Goal: Task Accomplishment & Management: Manage account settings

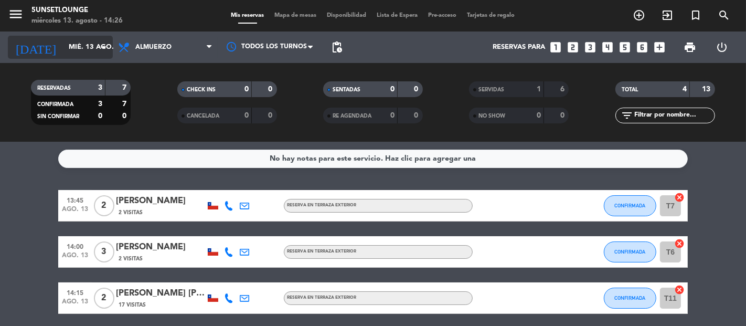
click at [74, 42] on input "mié. 13 ago." at bounding box center [108, 47] width 91 height 19
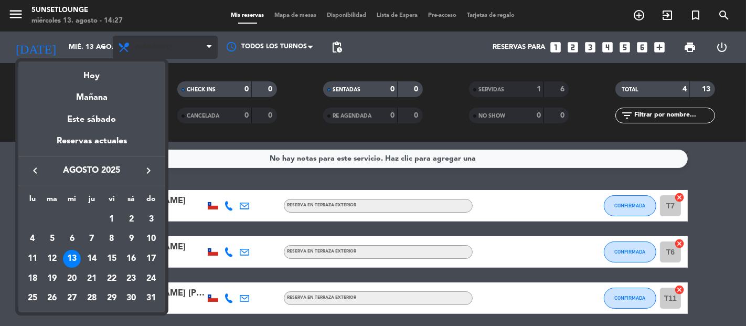
drag, startPoint x: 215, startPoint y: 34, endPoint x: 213, endPoint y: 39, distance: 5.7
click at [213, 39] on div at bounding box center [373, 163] width 746 height 326
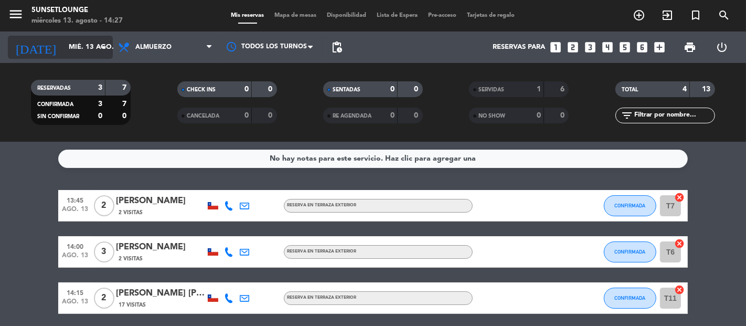
click at [88, 50] on input "mié. 13 ago." at bounding box center [108, 47] width 91 height 19
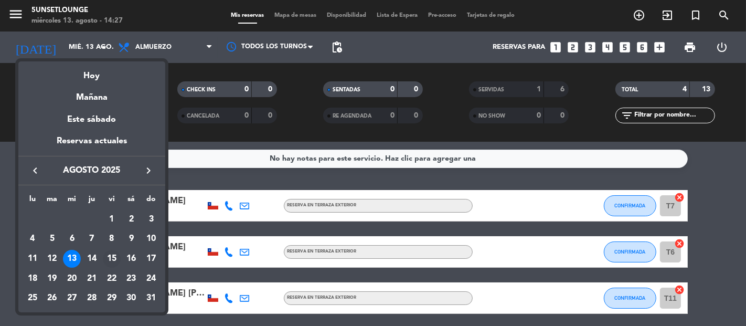
click at [112, 259] on div "15" at bounding box center [112, 259] width 18 height 18
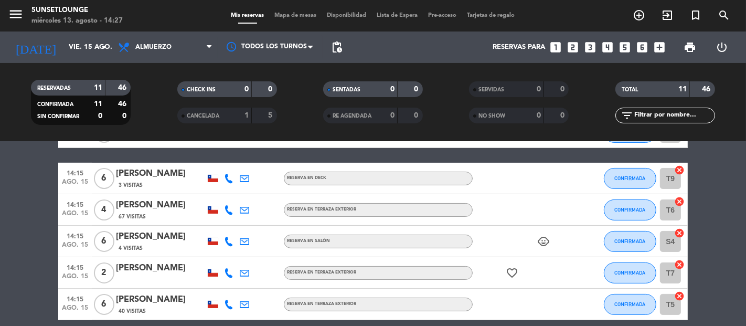
scroll to position [245, 0]
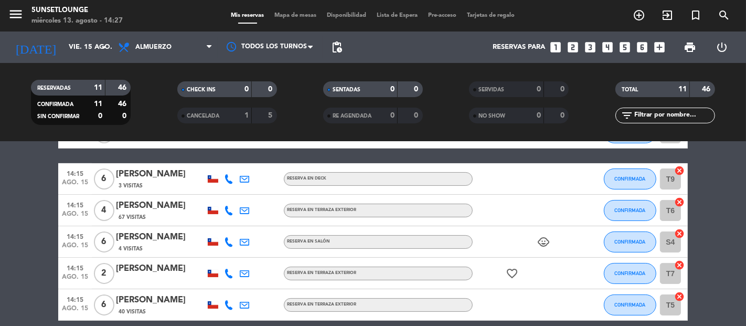
drag, startPoint x: 18, startPoint y: 216, endPoint x: 18, endPoint y: 275, distance: 58.8
click at [18, 275] on bookings-row "13:30 ago. 15 6 [PERSON_NAME] 2 Visitas RESERVA EN SALÓN healing CONFIRMADA S8 …" at bounding box center [373, 133] width 746 height 376
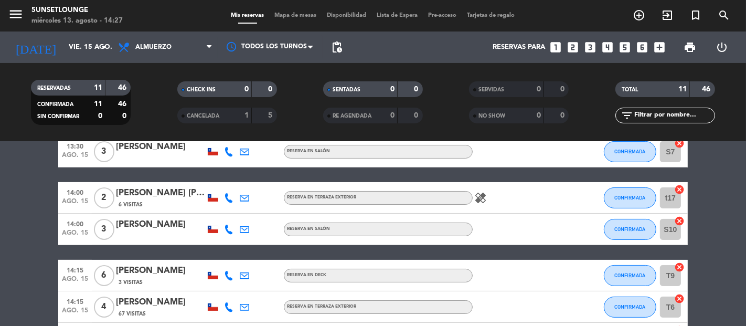
scroll to position [292, 0]
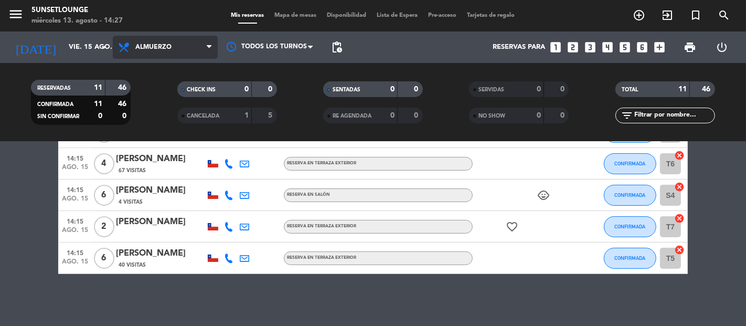
click at [159, 49] on span "Almuerzo" at bounding box center [153, 47] width 36 height 7
click at [135, 113] on div "menu 5unsetlounge miércoles 13. agosto - 14:27 Mis reservas Mapa de mesas Dispo…" at bounding box center [373, 71] width 746 height 142
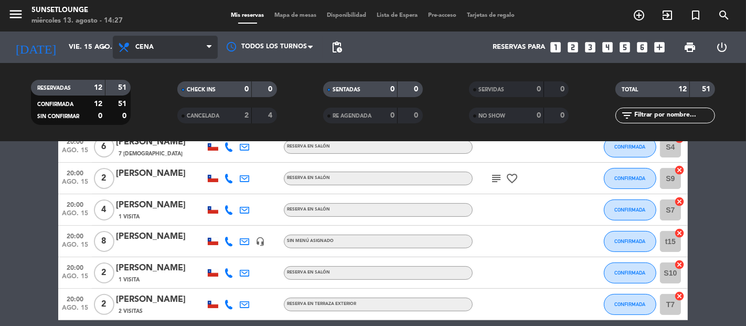
click at [146, 47] on span "Cena" at bounding box center [144, 47] width 18 height 7
click at [138, 88] on div "menu 5unsetlounge miércoles 13. agosto - 14:27 Mis reservas Mapa de mesas Dispo…" at bounding box center [373, 71] width 746 height 142
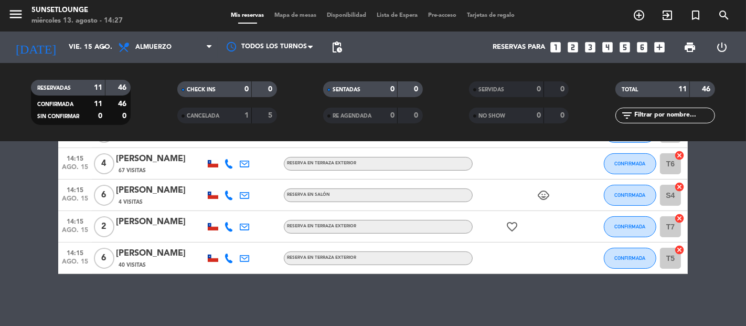
click at [0, 261] on bookings-row "13:30 ago. 15 6 [PERSON_NAME] 2 Visitas RESERVA EN SALÓN healing CONFIRMADA S8 …" at bounding box center [373, 86] width 746 height 376
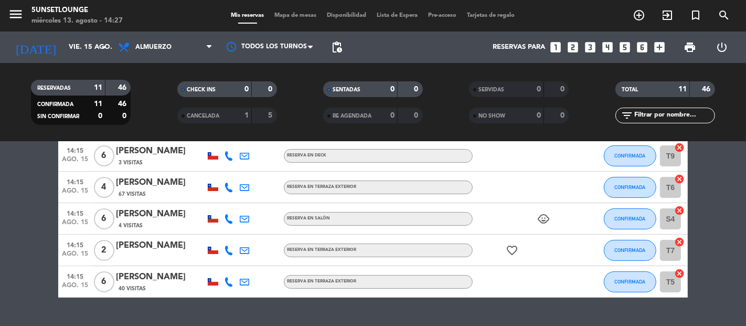
click at [0, 262] on bookings-row "13:30 ago. 15 6 [PERSON_NAME] 2 Visitas RESERVA EN SALÓN healing CONFIRMADA S8 …" at bounding box center [373, 110] width 746 height 376
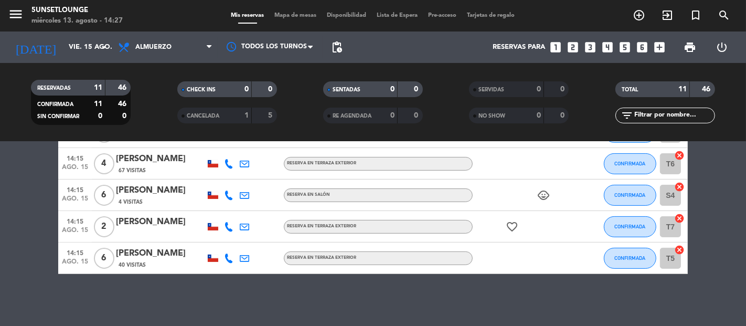
click at [0, 262] on bookings-row "13:30 ago. 15 6 [PERSON_NAME] 2 Visitas RESERVA EN SALÓN healing CONFIRMADA S8 …" at bounding box center [373, 86] width 746 height 376
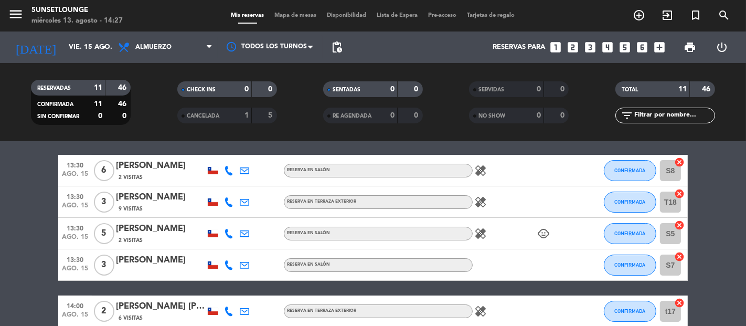
scroll to position [12, 0]
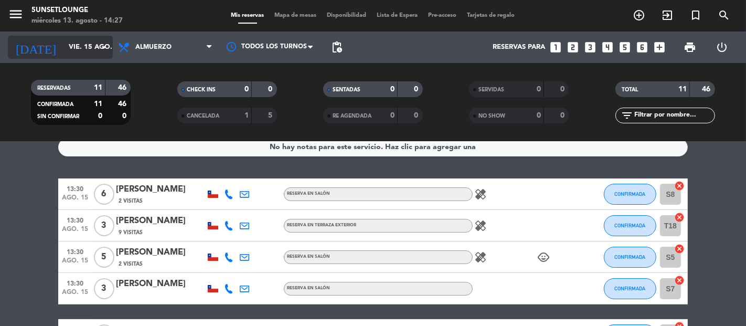
click at [77, 49] on input "vie. 15 ago." at bounding box center [108, 47] width 91 height 19
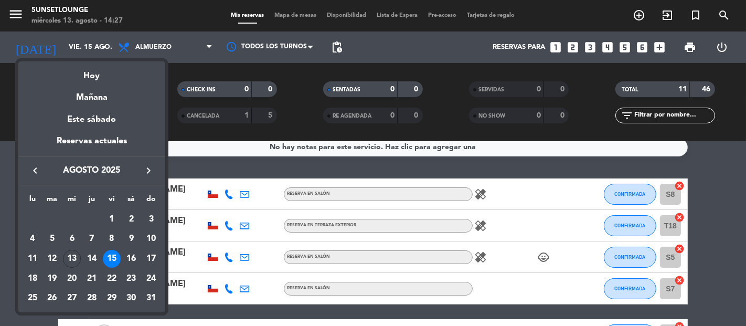
click at [0, 291] on div at bounding box center [373, 163] width 746 height 326
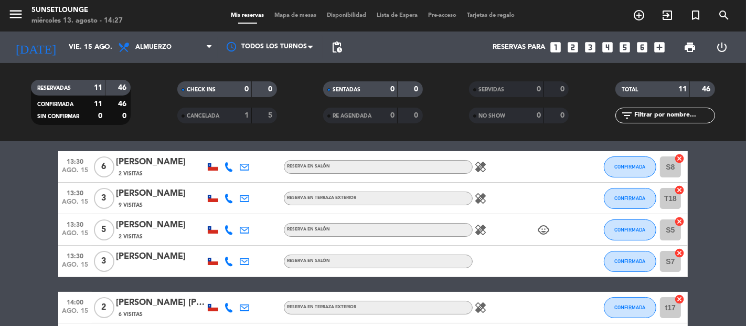
scroll to position [0, 0]
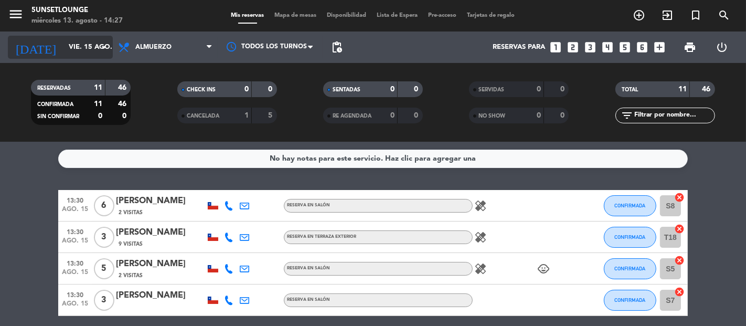
click at [87, 43] on input "vie. 15 ago." at bounding box center [108, 47] width 91 height 19
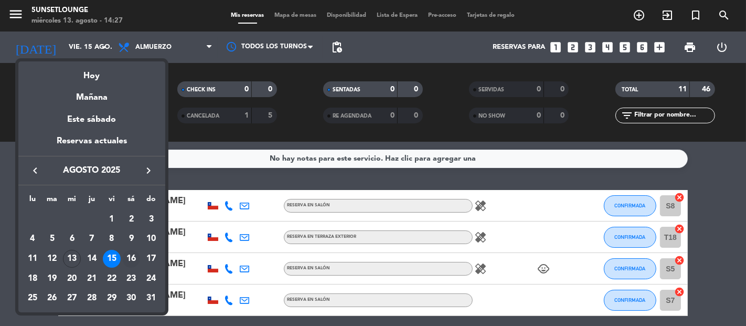
click at [127, 252] on div "16" at bounding box center [131, 259] width 18 height 18
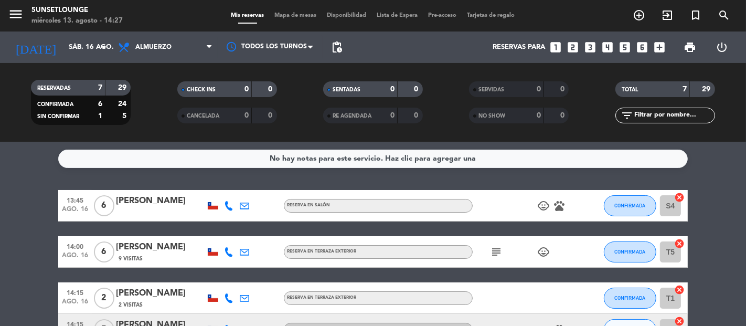
click at [745, 251] on bookings-row "13:45 ago. 16 6 [PERSON_NAME] RESERVA EN SALÓN child_care pets CONFIRMADA S4 ca…" at bounding box center [373, 315] width 746 height 250
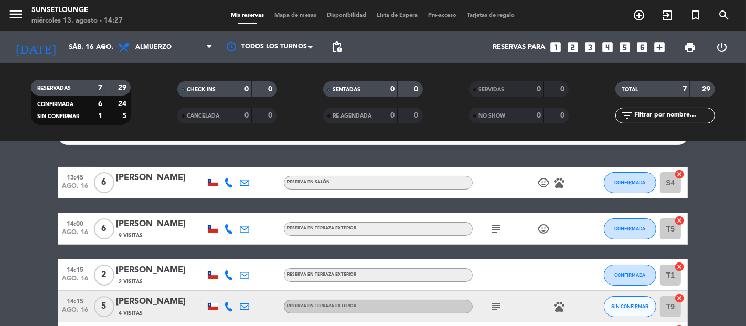
scroll to position [46, 0]
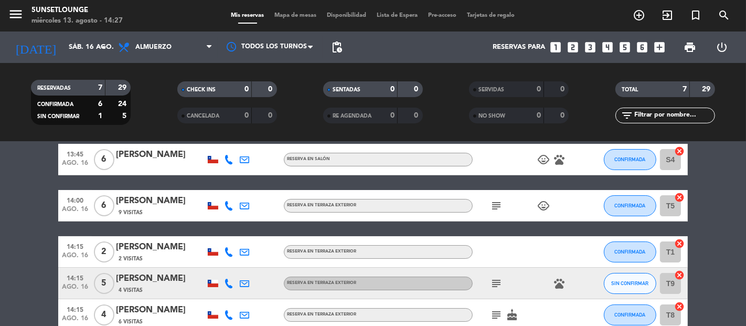
click at [495, 288] on icon "subject" at bounding box center [496, 283] width 13 height 13
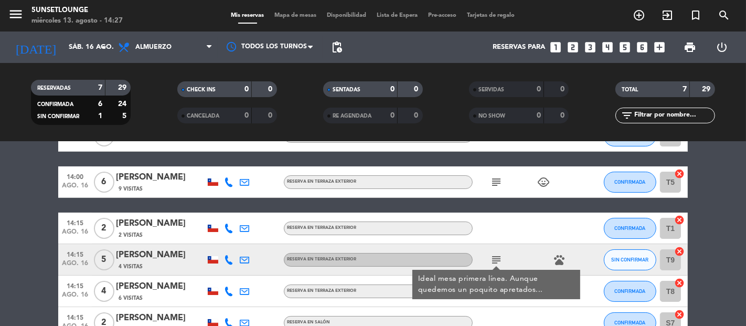
scroll to position [93, 0]
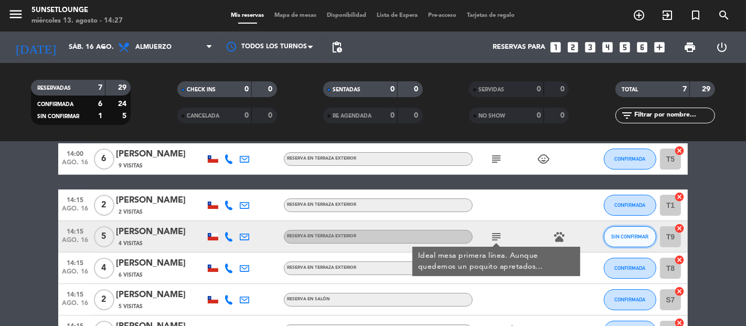
click at [622, 243] on button "SIN CONFIRMAR" at bounding box center [630, 236] width 52 height 21
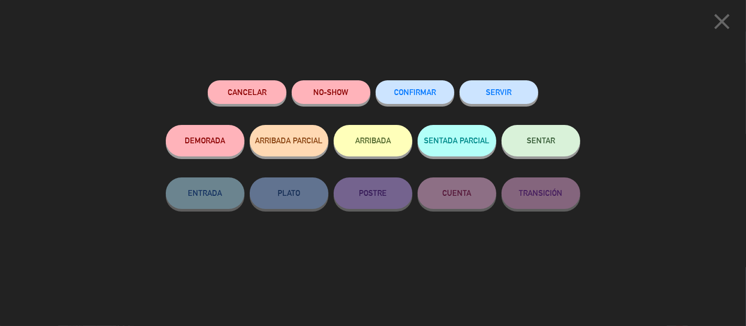
click at [408, 94] on span "CONFIRMAR" at bounding box center [415, 92] width 42 height 9
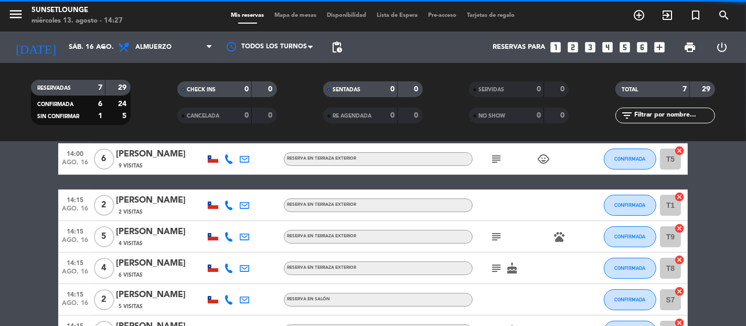
click at [744, 269] on bookings-row "13:45 ago. 16 6 [PERSON_NAME] RESERVA EN SALÓN child_care pets CONFIRMADA S4 ca…" at bounding box center [373, 222] width 746 height 250
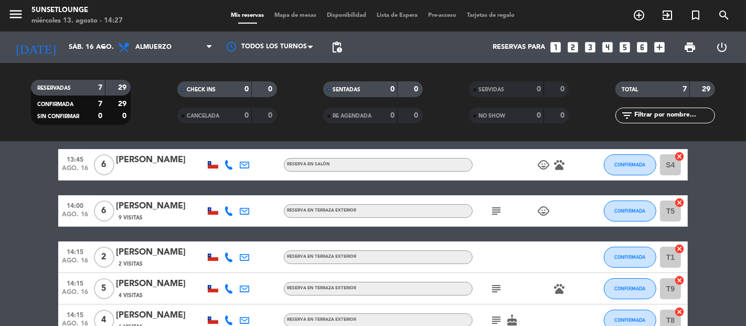
scroll to position [0, 0]
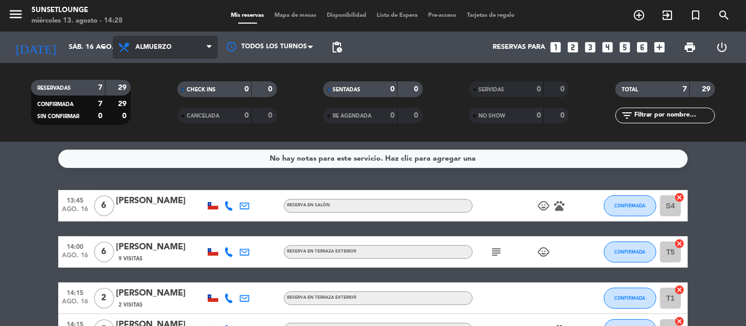
click at [170, 55] on span "Almuerzo" at bounding box center [165, 47] width 105 height 23
click at [150, 109] on div "menu 5unsetlounge miércoles 13. agosto - 14:28 Mis reservas Mapa de mesas Dispo…" at bounding box center [373, 71] width 746 height 142
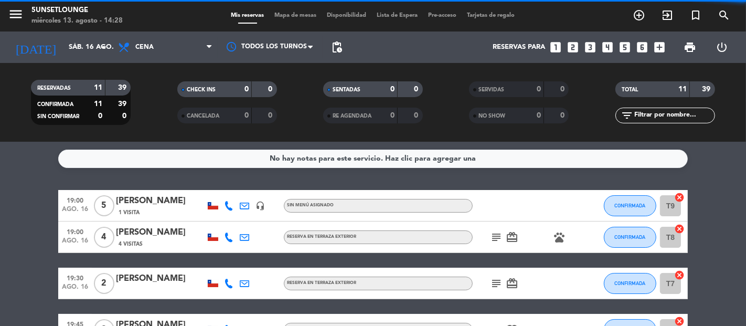
click at [30, 174] on div "No hay notas para este servicio. Haz clic para agregar una 19:00 ago. 16 5 [PER…" at bounding box center [373, 234] width 746 height 184
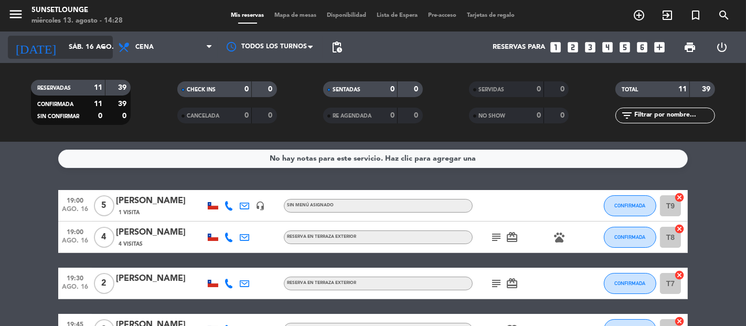
click at [63, 48] on input "sáb. 16 ago." at bounding box center [108, 47] width 91 height 19
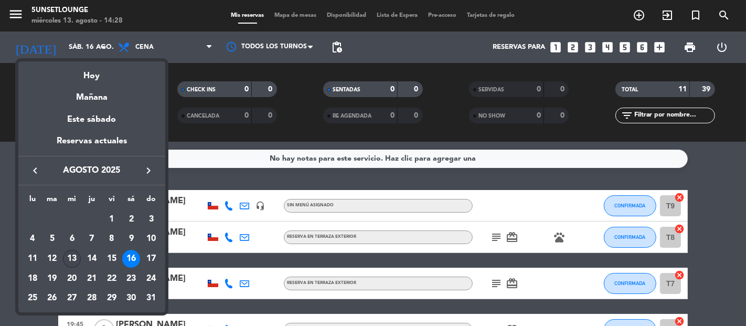
click at [75, 260] on div "13" at bounding box center [72, 259] width 18 height 18
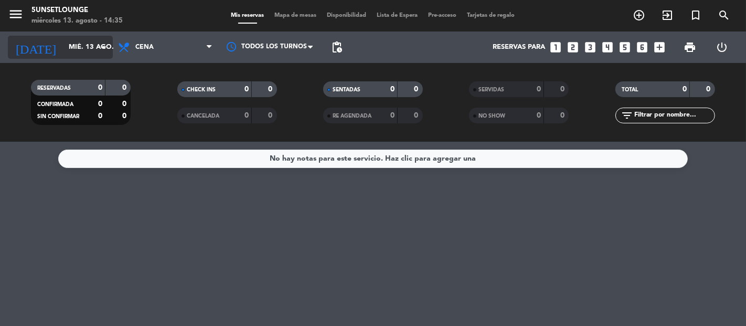
click at [67, 58] on div "[DATE] mié. 13 ago. arrow_drop_down" at bounding box center [60, 47] width 105 height 23
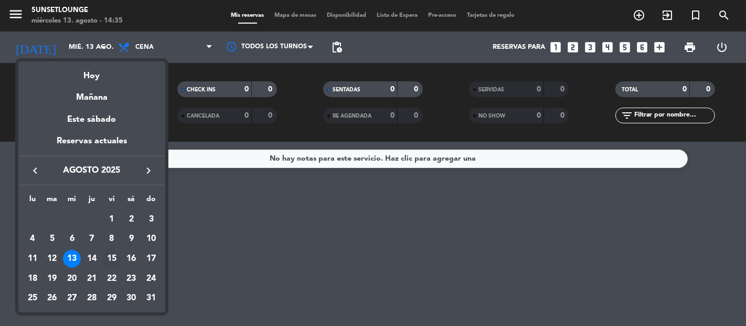
click at [112, 257] on div "15" at bounding box center [112, 259] width 18 height 18
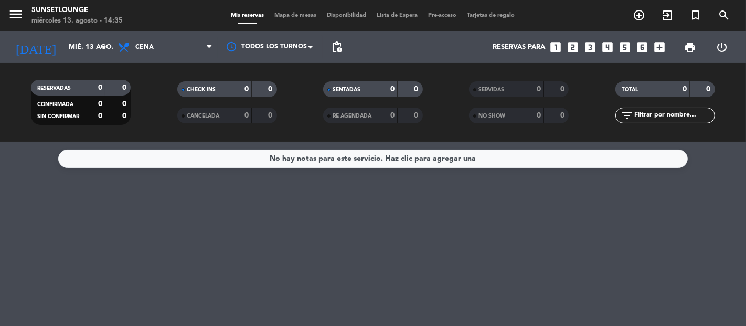
type input "vie. 15 ago."
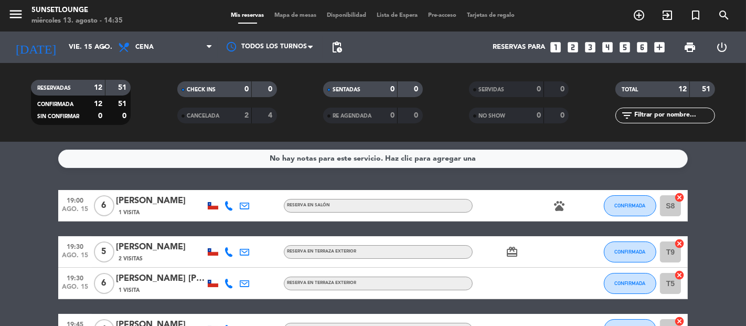
click at [301, 17] on span "Mapa de mesas" at bounding box center [296, 16] width 52 height 6
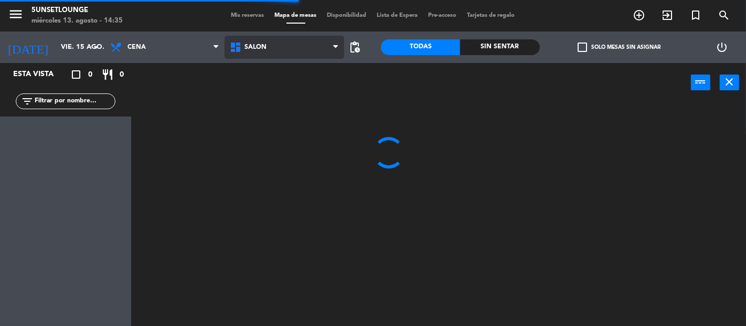
click at [281, 55] on span "Salón" at bounding box center [285, 47] width 120 height 23
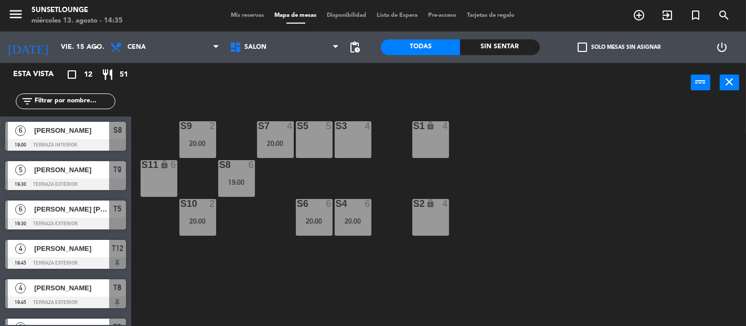
click at [308, 131] on div "S5 5" at bounding box center [314, 139] width 37 height 37
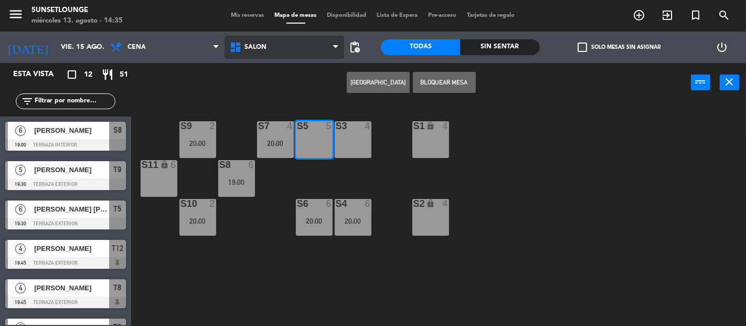
click at [287, 49] on span "Salón" at bounding box center [285, 47] width 120 height 23
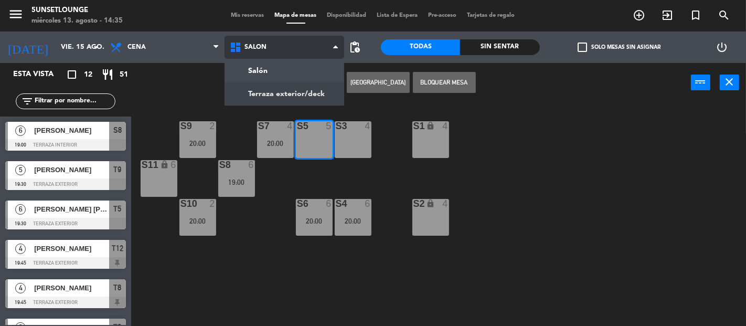
click at [280, 88] on ng-component "menu 5unsetlounge miércoles 13. agosto - 14:35 Mis reservas Mapa de mesas Dispo…" at bounding box center [373, 163] width 746 height 326
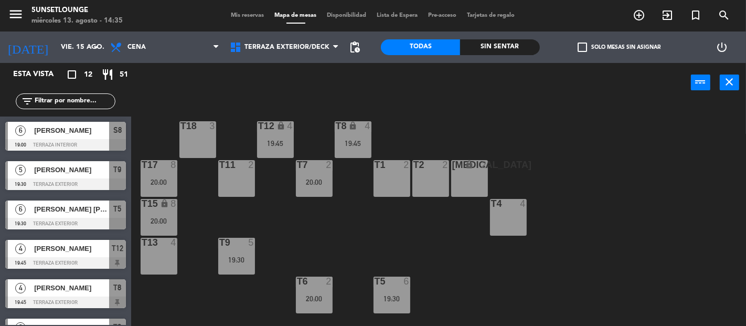
click at [319, 226] on div "T18 3 T12 lock 4 19:45 T8 lock 4 19:45 t17 8 20:00 T11 2 T7 2 20:00 T2 2 [MEDIC…" at bounding box center [443, 214] width 608 height 224
click at [355, 224] on div "T18 3 T12 lock 4 19:45 T8 lock 4 19:45 t17 8 20:00 T11 2 T7 2 20:00 T2 2 [MEDIC…" at bounding box center [443, 214] width 608 height 224
click at [238, 252] on div "T9 5 19:30" at bounding box center [236, 256] width 37 height 37
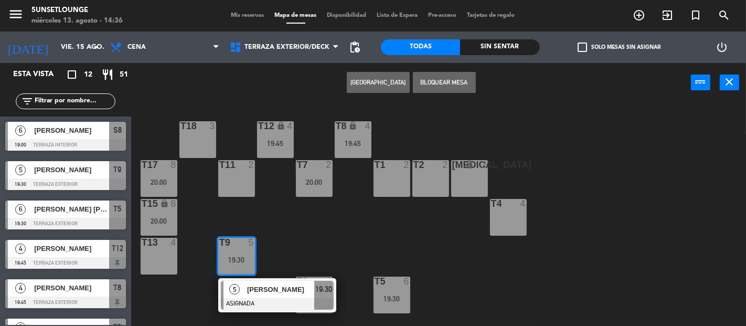
click at [283, 223] on div "T18 3 T12 lock 4 19:45 T8 lock 4 19:45 t17 8 20:00 T11 2 T7 2 20:00 T2 2 [MEDIC…" at bounding box center [443, 214] width 608 height 224
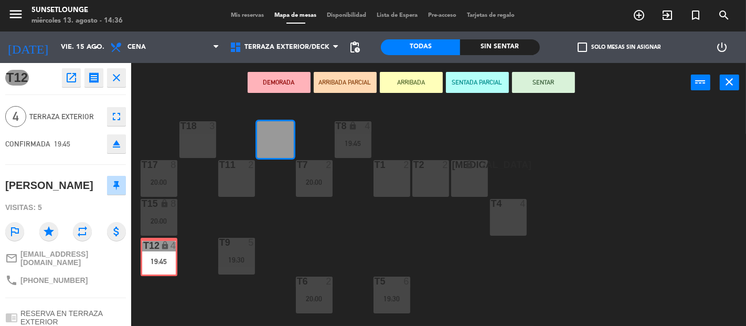
drag, startPoint x: 278, startPoint y: 144, endPoint x: 162, endPoint y: 262, distance: 165.9
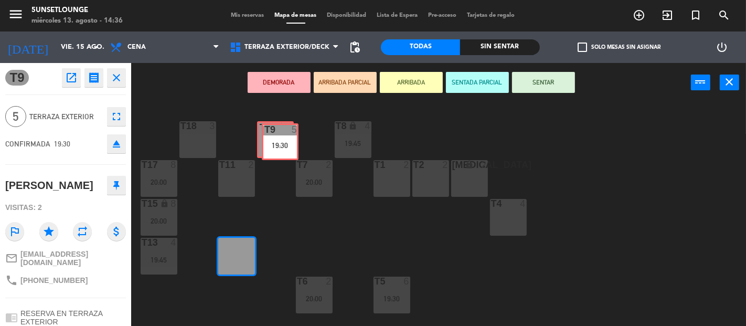
drag, startPoint x: 229, startPoint y: 249, endPoint x: 273, endPoint y: 135, distance: 122.4
click at [273, 135] on div "T18 3 T12 lock 4 T8 lock 4 19:45 t17 8 20:00 T11 2 T7 2 20:00 T2 2 [MEDICAL_DAT…" at bounding box center [443, 214] width 608 height 224
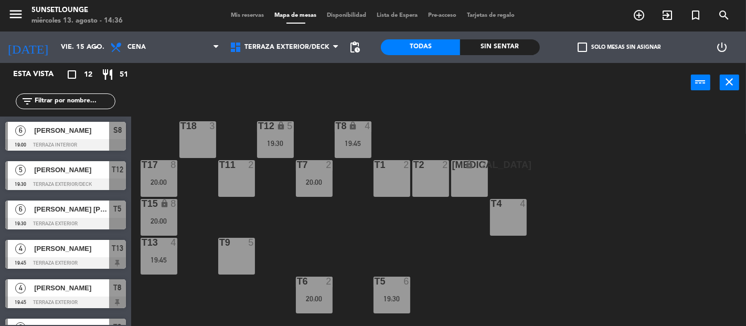
click at [235, 257] on div "T9 5" at bounding box center [236, 256] width 37 height 37
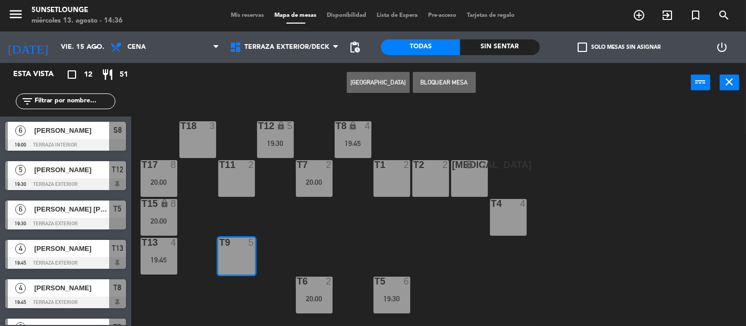
click at [380, 77] on button "[GEOGRAPHIC_DATA]" at bounding box center [378, 82] width 63 height 21
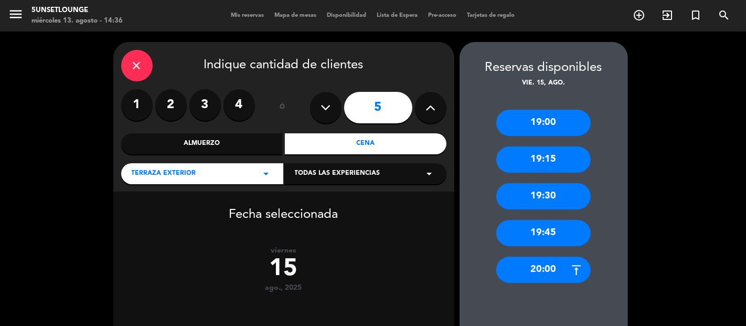
click at [513, 268] on div "20:00" at bounding box center [543, 270] width 94 height 26
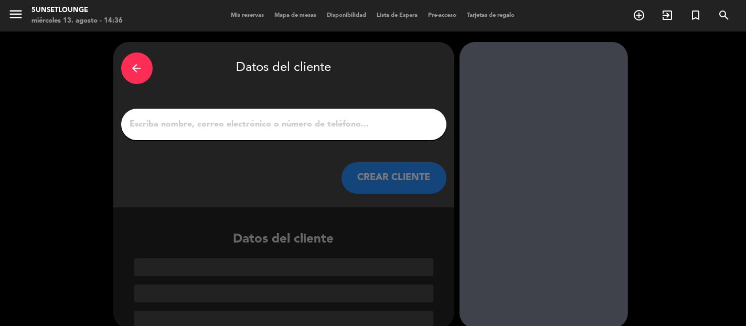
click at [323, 127] on input "1" at bounding box center [284, 124] width 310 height 15
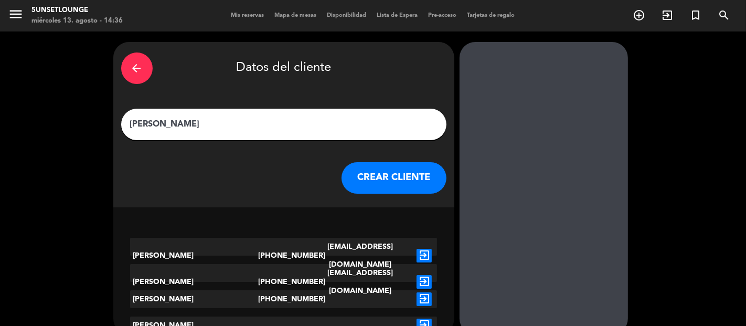
type input "[PERSON_NAME]"
click at [428, 249] on icon "exit_to_app" at bounding box center [424, 256] width 15 height 14
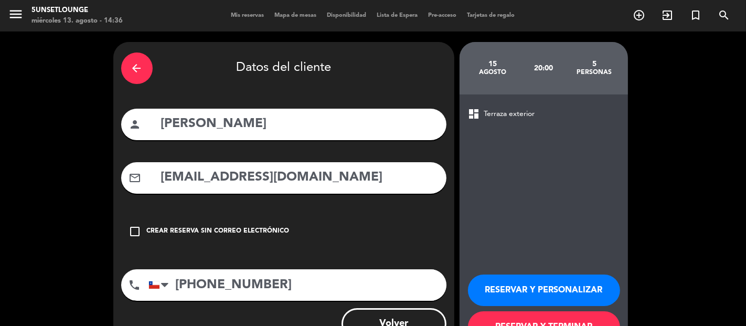
drag, startPoint x: 527, startPoint y: 268, endPoint x: 524, endPoint y: 283, distance: 15.7
click at [527, 268] on div "RESERVAR Y PERSONALIZAR RESERVAR Y TERMINAR" at bounding box center [544, 303] width 152 height 103
click at [523, 283] on button "RESERVAR Y PERSONALIZAR" at bounding box center [544, 289] width 152 height 31
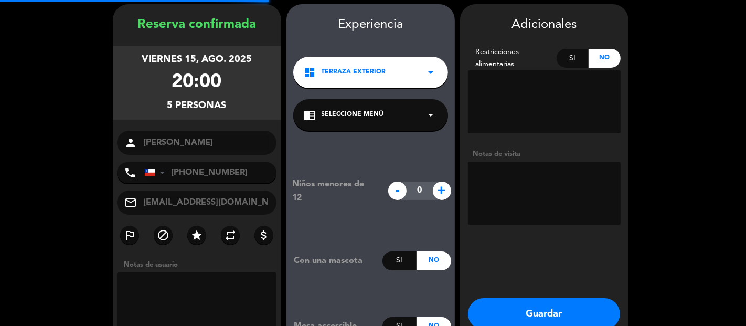
scroll to position [42, 0]
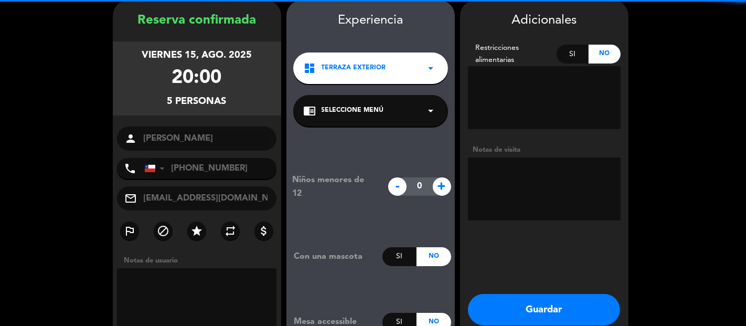
click at [524, 305] on button "Guardar" at bounding box center [544, 309] width 152 height 31
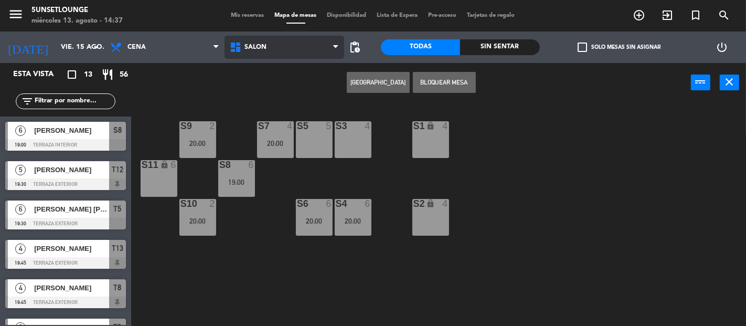
click at [306, 57] on span "Salón" at bounding box center [285, 47] width 120 height 23
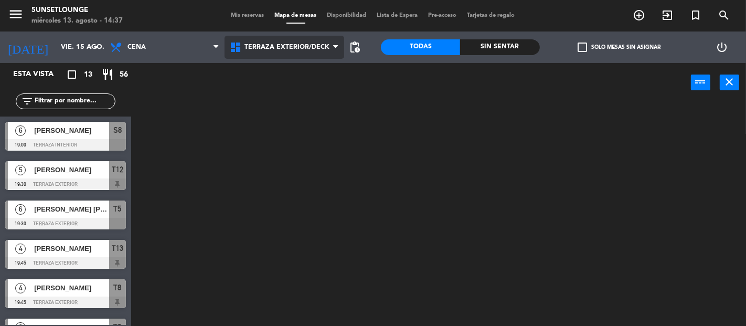
click at [286, 92] on ng-component "menu 5unsetlounge miércoles 13. agosto - 14:37 Mis reservas Mapa de mesas Dispo…" at bounding box center [373, 163] width 746 height 326
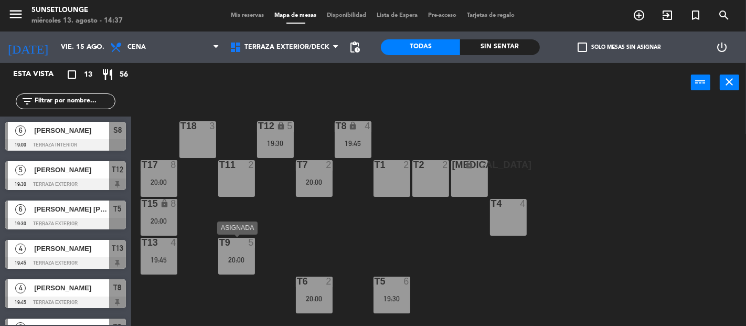
click at [251, 271] on div "T9 5 20:00" at bounding box center [236, 256] width 37 height 37
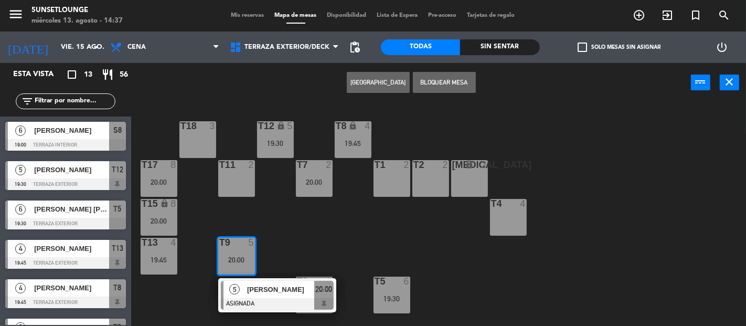
click at [282, 245] on div "T18 3 T12 lock 5 19:30 T8 lock 4 19:45 t17 8 20:00 T11 2 T7 2 20:00 T2 2 [MEDIC…" at bounding box center [443, 214] width 608 height 224
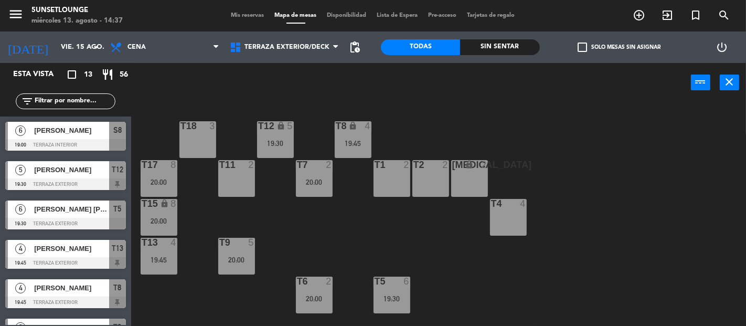
click at [253, 18] on span "Mis reservas" at bounding box center [248, 16] width 44 height 6
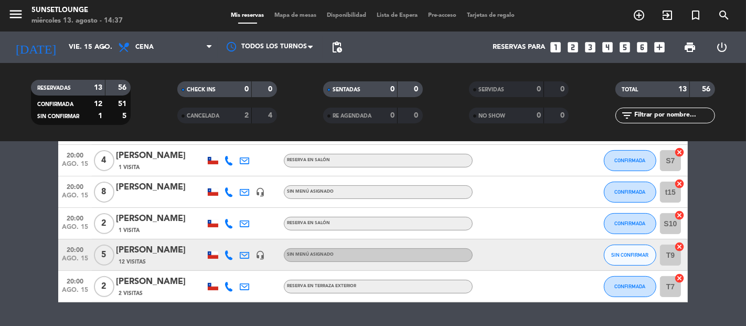
scroll to position [349, 0]
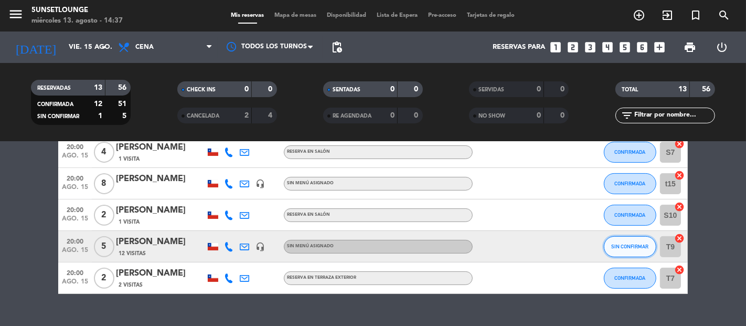
click at [623, 249] on button "SIN CONFIRMAR" at bounding box center [630, 246] width 52 height 21
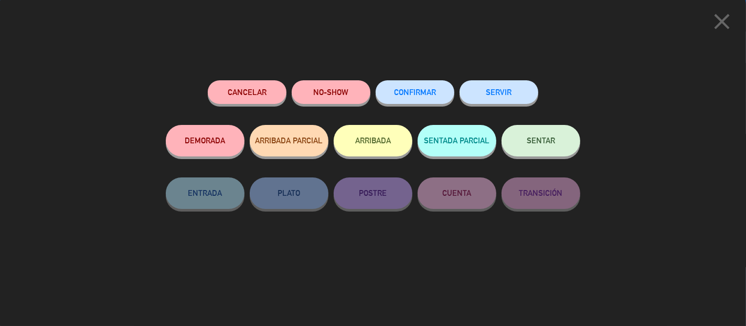
click at [437, 95] on button "CONFIRMAR" at bounding box center [415, 92] width 79 height 24
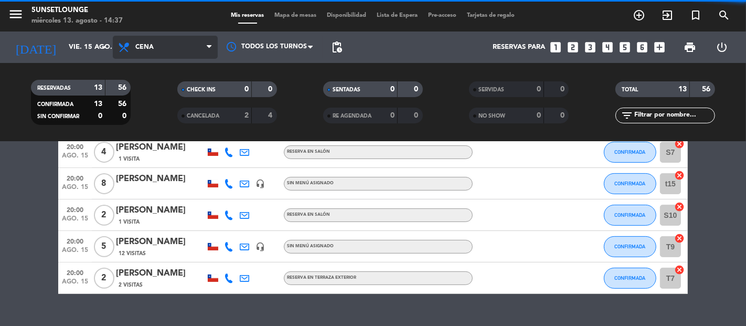
click at [157, 58] on span "Cena" at bounding box center [165, 47] width 105 height 23
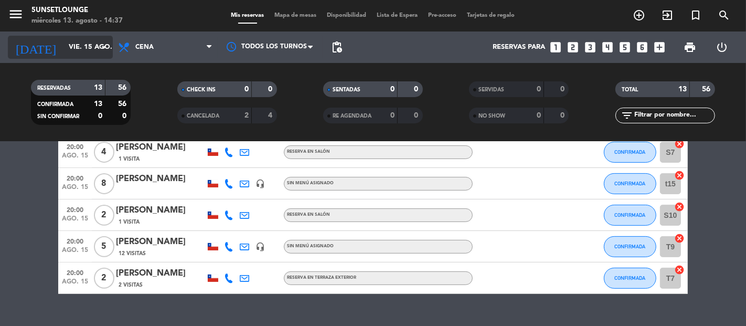
click at [96, 58] on div "[DATE] vie. 15 ago. arrow_drop_down" at bounding box center [60, 47] width 105 height 23
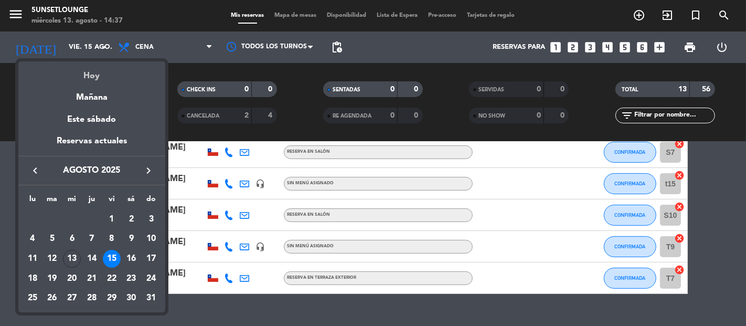
click at [101, 76] on div "Hoy" at bounding box center [91, 72] width 147 height 22
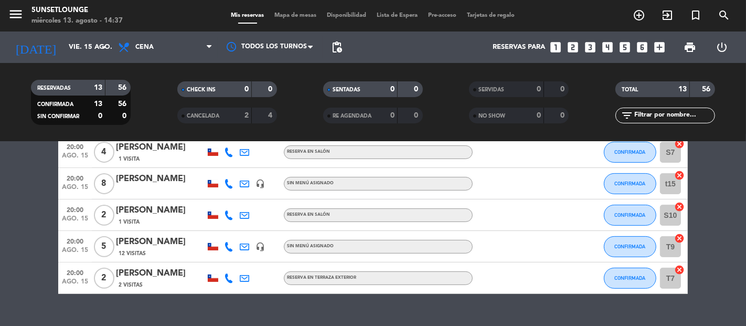
type input "mié. 13 ago."
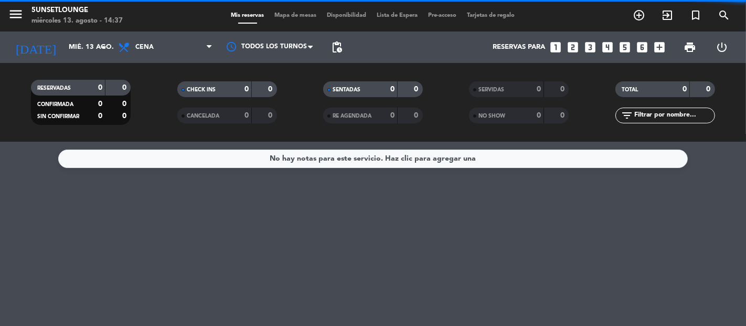
scroll to position [0, 0]
click at [163, 46] on span "Cena" at bounding box center [165, 47] width 105 height 23
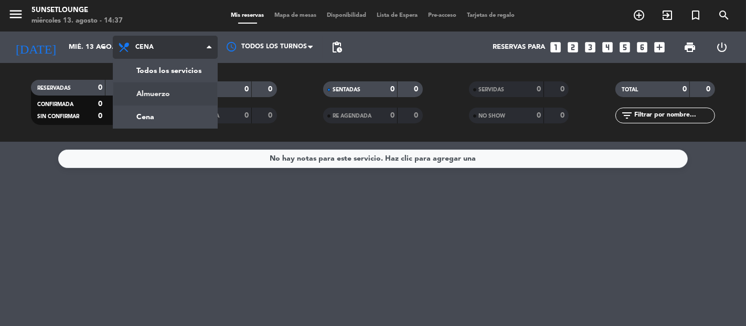
click at [155, 97] on div "menu 5unsetlounge miércoles 13. agosto - 14:37 Mis reservas Mapa de mesas Dispo…" at bounding box center [373, 71] width 746 height 142
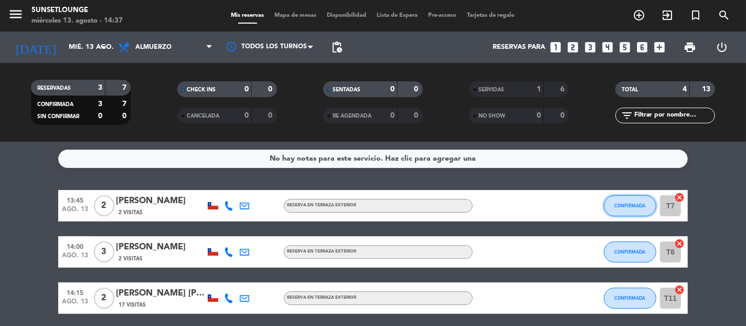
click at [627, 207] on span "CONFIRMADA" at bounding box center [630, 206] width 31 height 6
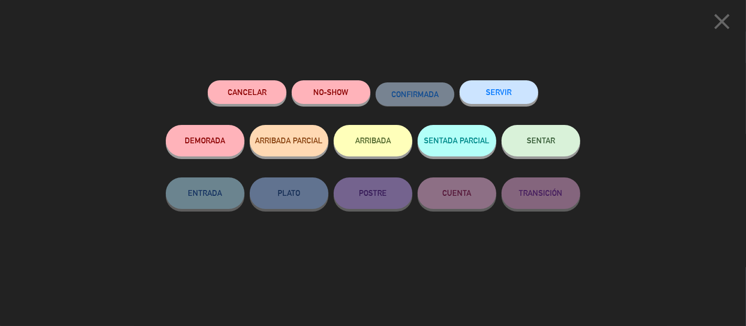
click at [512, 83] on button "SERVIR" at bounding box center [499, 92] width 79 height 24
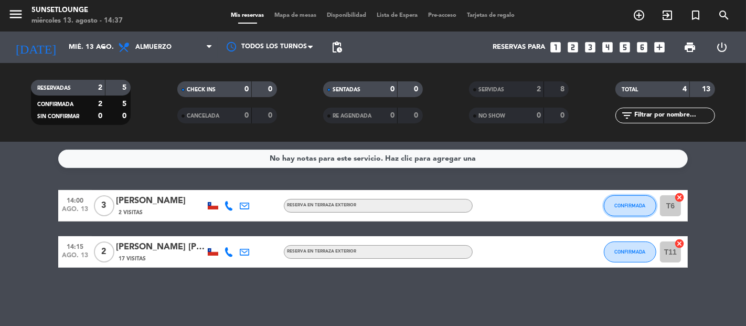
click at [629, 212] on button "CONFIRMADA" at bounding box center [630, 205] width 52 height 21
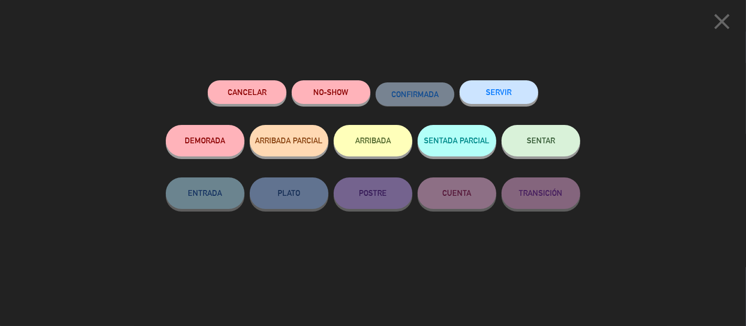
click at [348, 102] on button "NO-SHOW" at bounding box center [331, 92] width 79 height 24
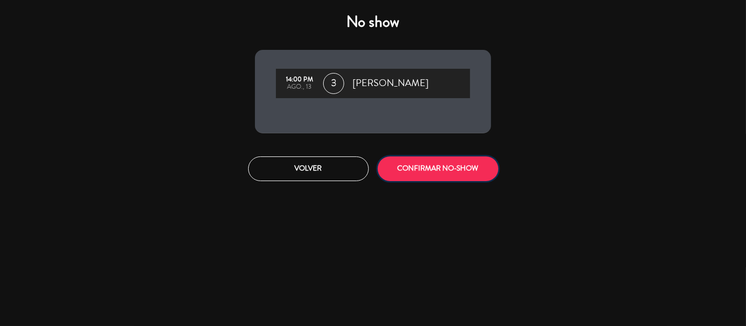
click at [427, 157] on button "CONFIRMAR NO-SHOW" at bounding box center [438, 168] width 121 height 25
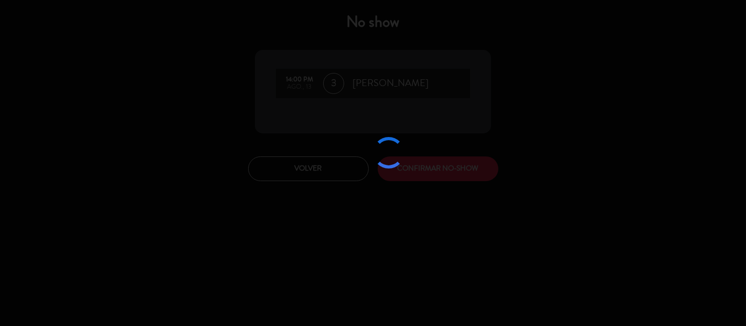
click at [430, 174] on div at bounding box center [373, 163] width 746 height 326
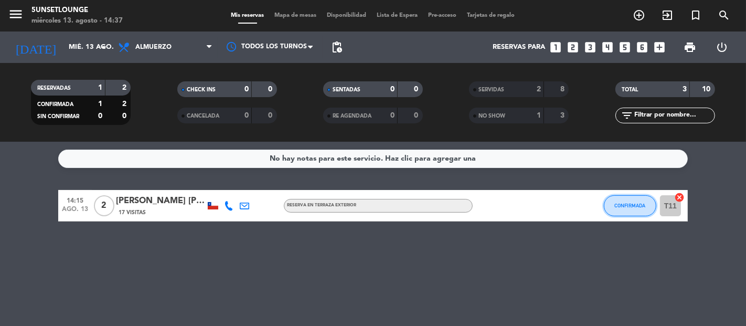
click at [625, 211] on button "CONFIRMADA" at bounding box center [630, 205] width 52 height 21
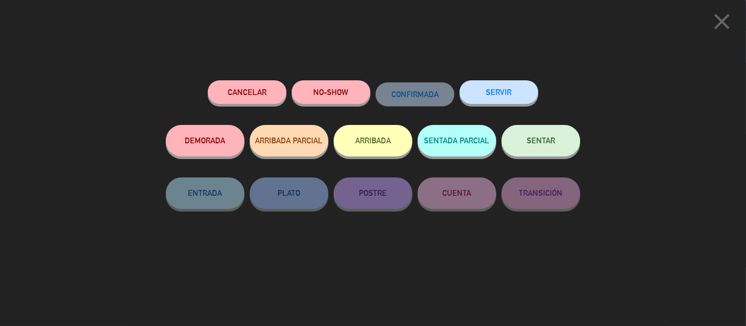
click at [495, 90] on button "SERVIR" at bounding box center [499, 92] width 79 height 24
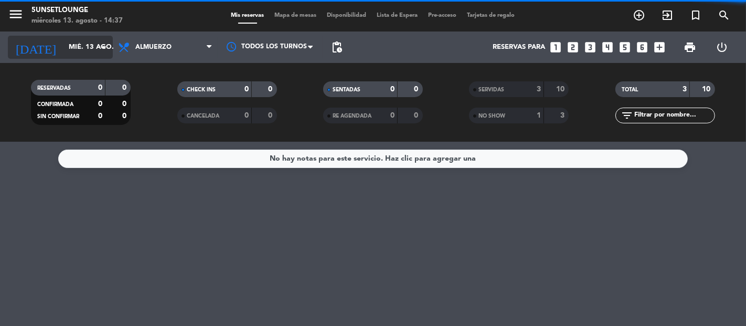
click at [79, 47] on input "mié. 13 ago." at bounding box center [108, 47] width 91 height 19
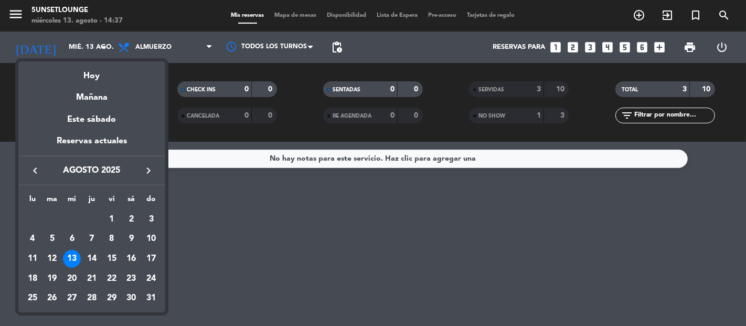
click at [186, 43] on div at bounding box center [373, 163] width 746 height 326
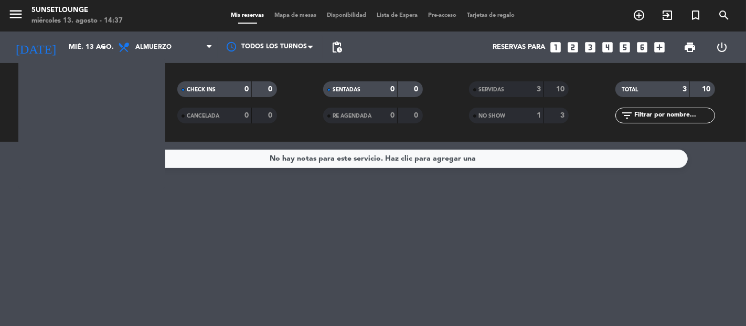
click at [186, 43] on span "Almuerzo" at bounding box center [165, 47] width 105 height 23
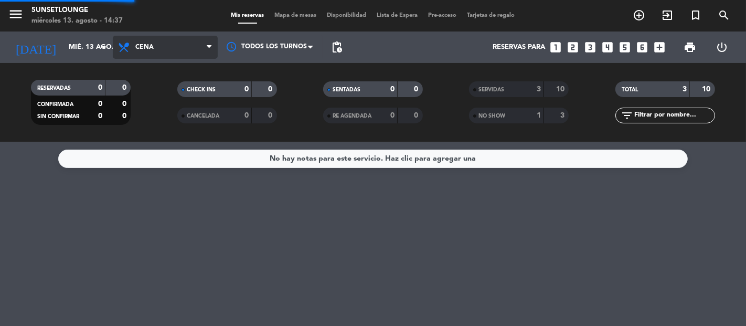
click at [143, 116] on div "menu 5unsetlounge miércoles 13. agosto - 14:37 Mis reservas Mapa de mesas Dispo…" at bounding box center [373, 71] width 746 height 142
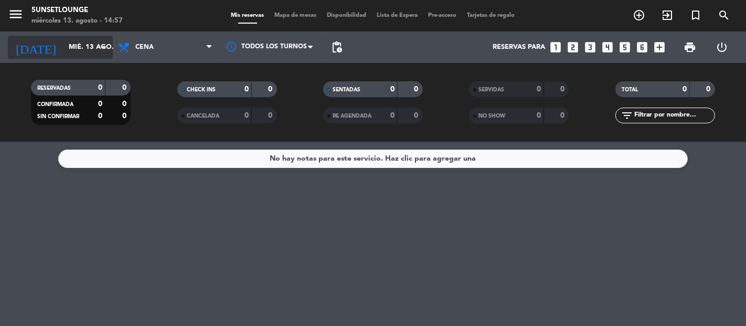
click at [63, 45] on input "mié. 13 ago." at bounding box center [108, 47] width 91 height 19
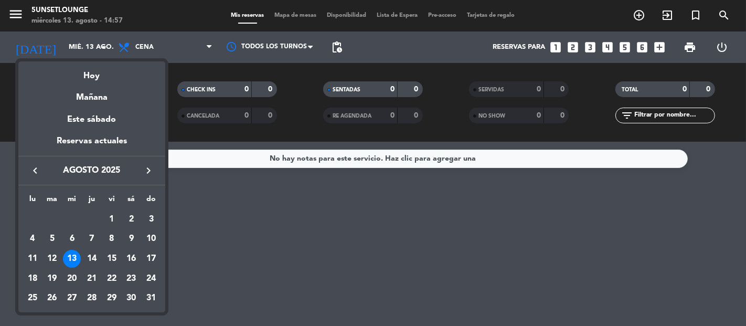
click at [239, 258] on div at bounding box center [373, 163] width 746 height 326
